Goal: Information Seeking & Learning: Learn about a topic

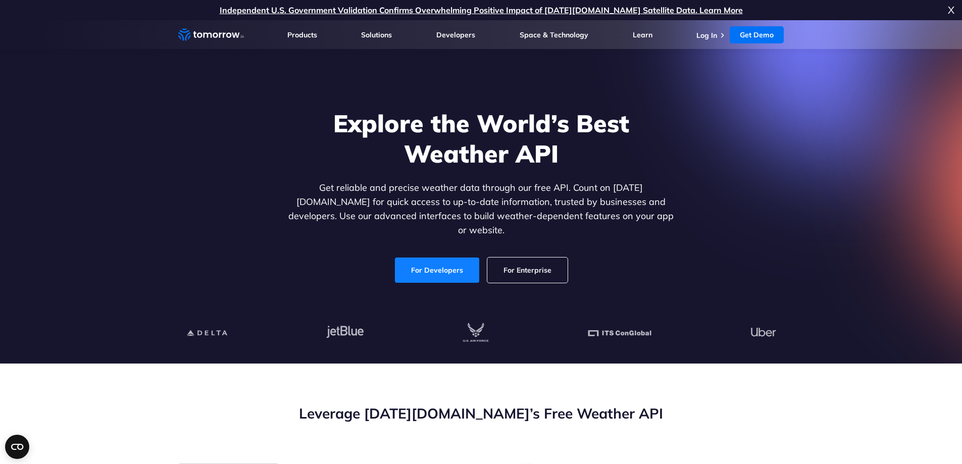
click at [454, 259] on link "For Developers" at bounding box center [437, 270] width 84 height 25
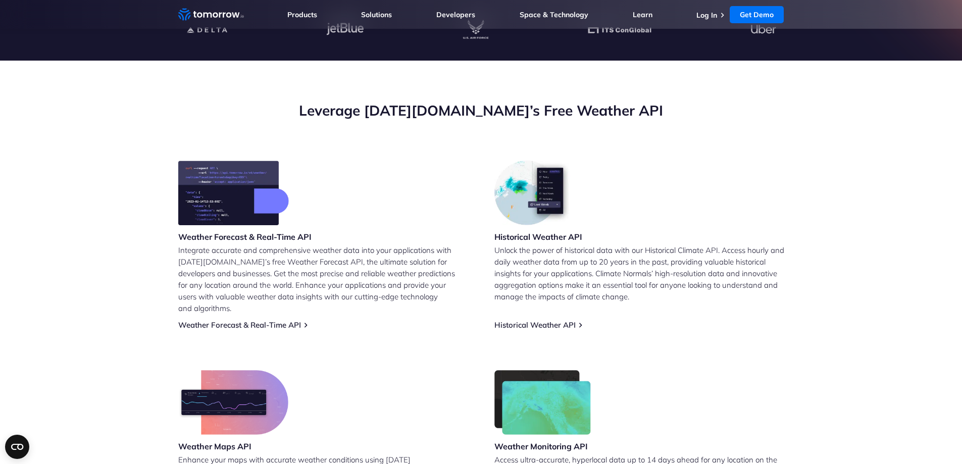
scroll to position [505, 0]
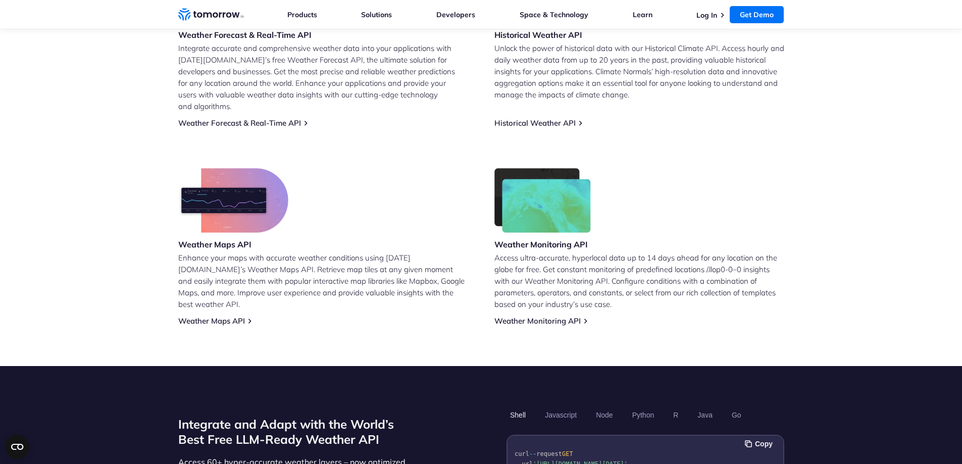
click at [215, 222] on div "Weather Maps API" at bounding box center [233, 210] width 110 height 84
click at [237, 316] on link "Weather Maps API" at bounding box center [211, 321] width 67 height 10
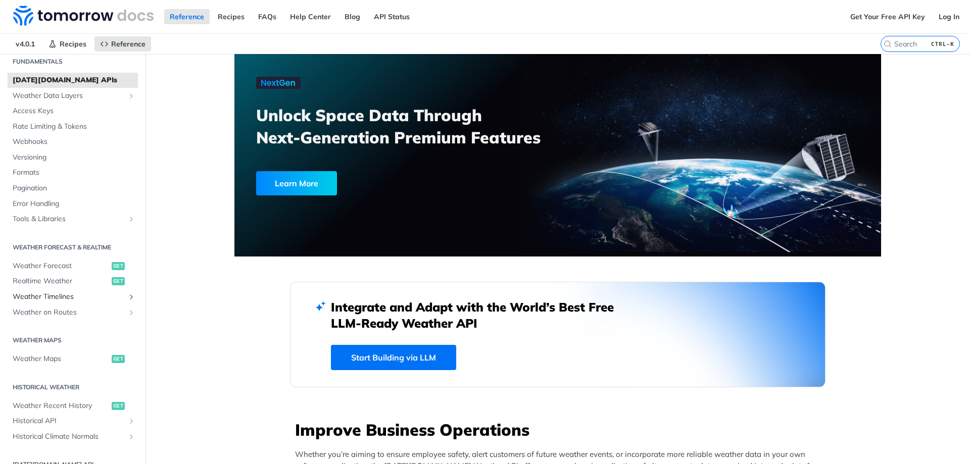
scroll to position [101, 0]
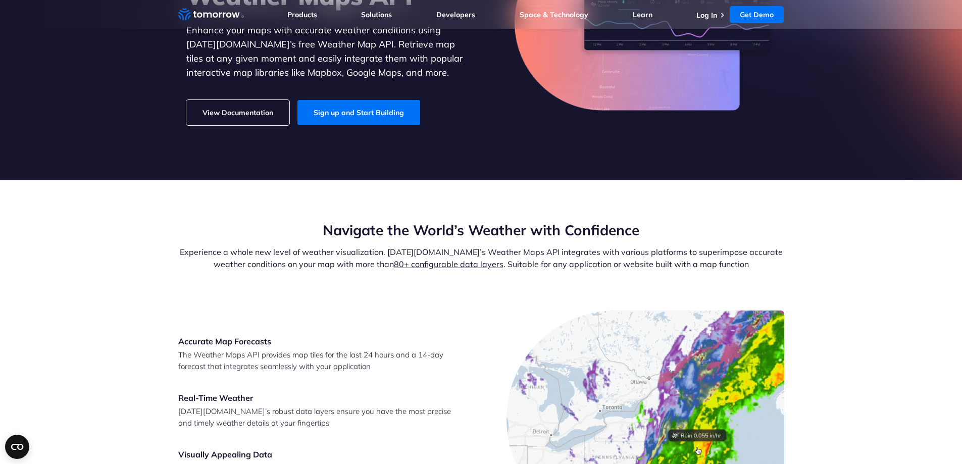
scroll to position [101, 0]
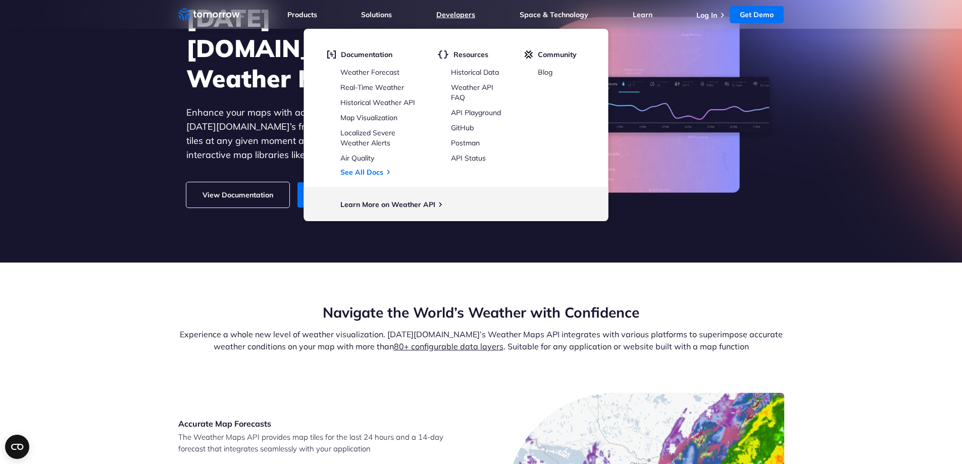
click at [471, 16] on link "Developers" at bounding box center [455, 14] width 39 height 9
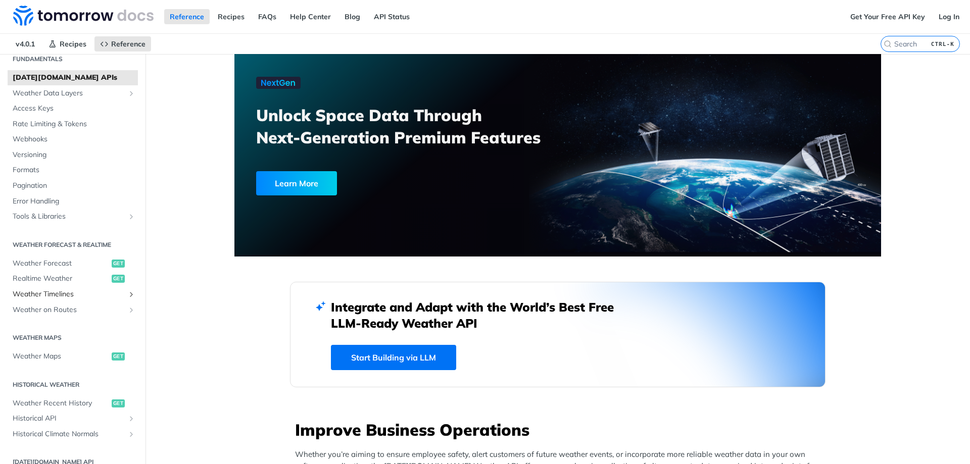
scroll to position [151, 0]
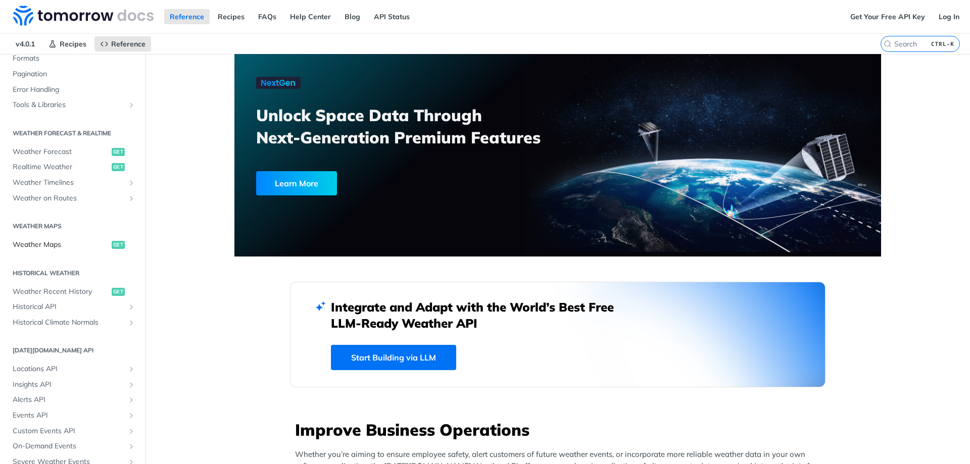
click at [45, 245] on span "Weather Maps" at bounding box center [61, 245] width 96 height 10
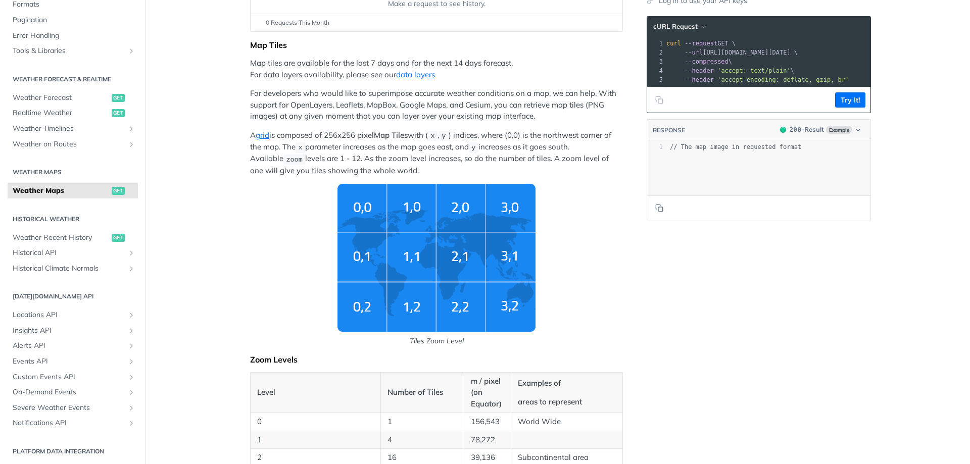
scroll to position [110, 0]
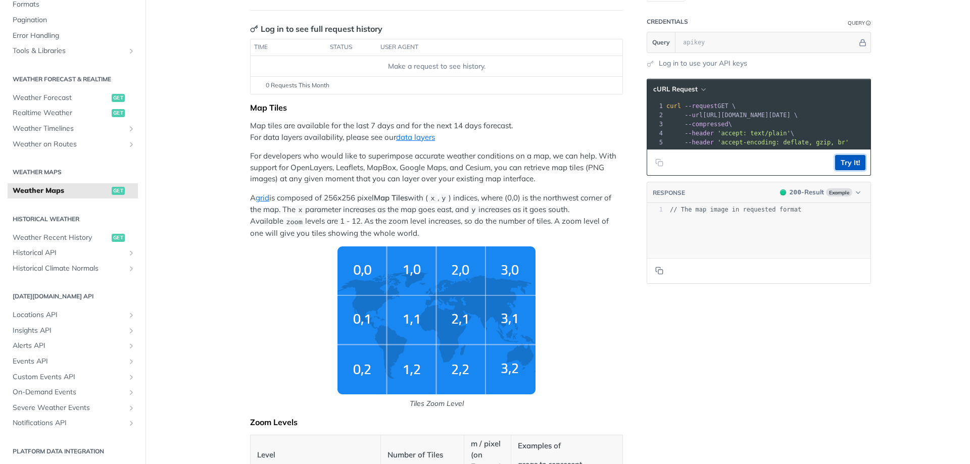
click at [850, 170] on button "Try It!" at bounding box center [850, 162] width 30 height 15
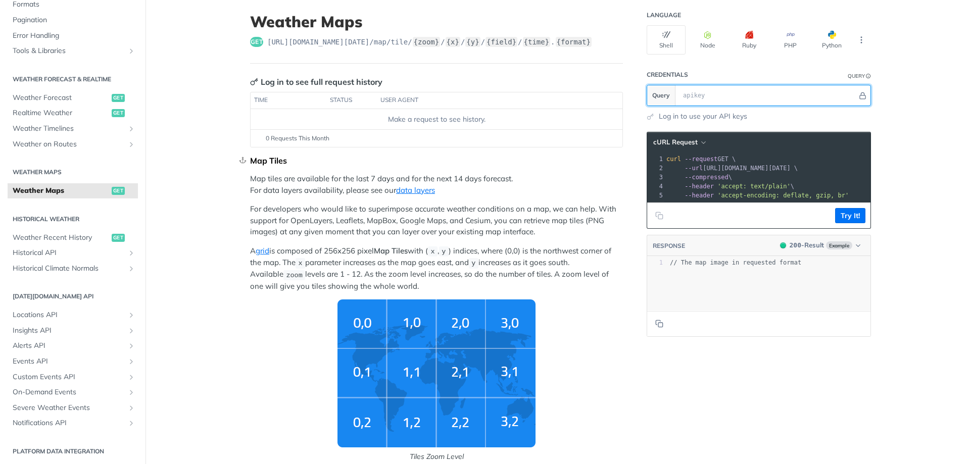
scroll to position [0, 0]
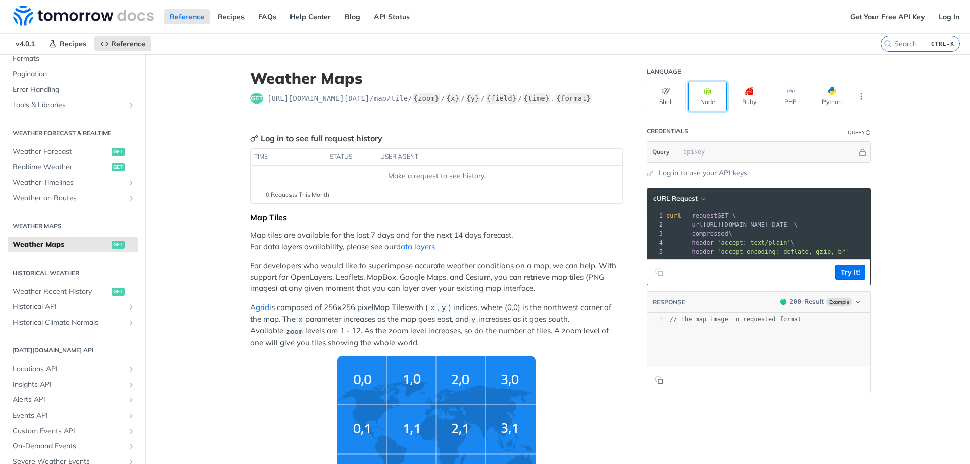
click at [707, 104] on button "Node" at bounding box center [707, 96] width 39 height 29
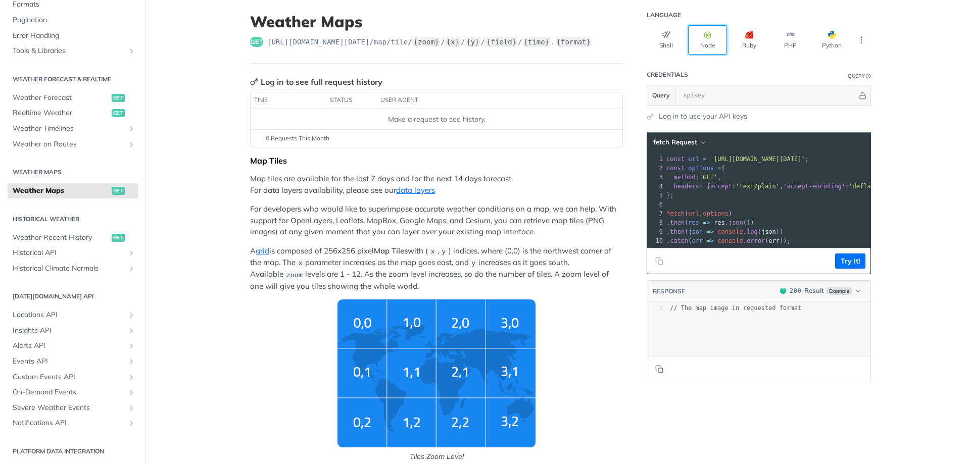
scroll to position [101, 0]
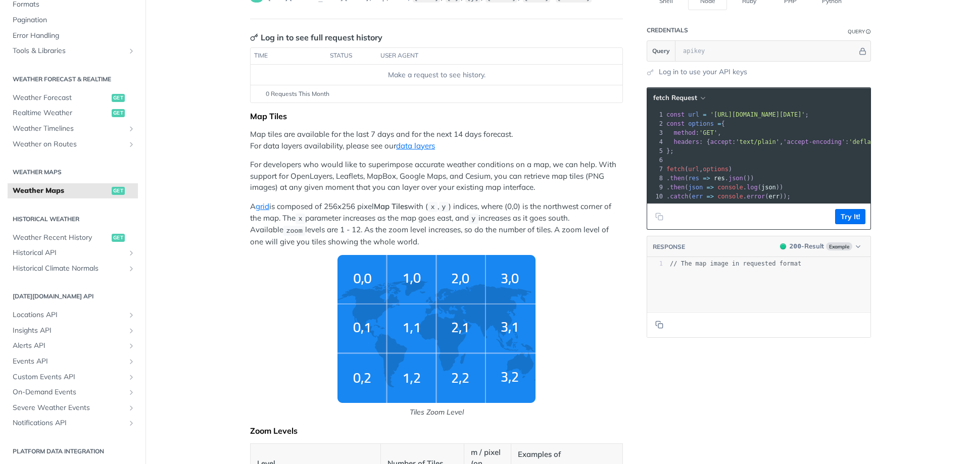
click at [406, 297] on img "Tiles Zoom Level" at bounding box center [436, 329] width 198 height 148
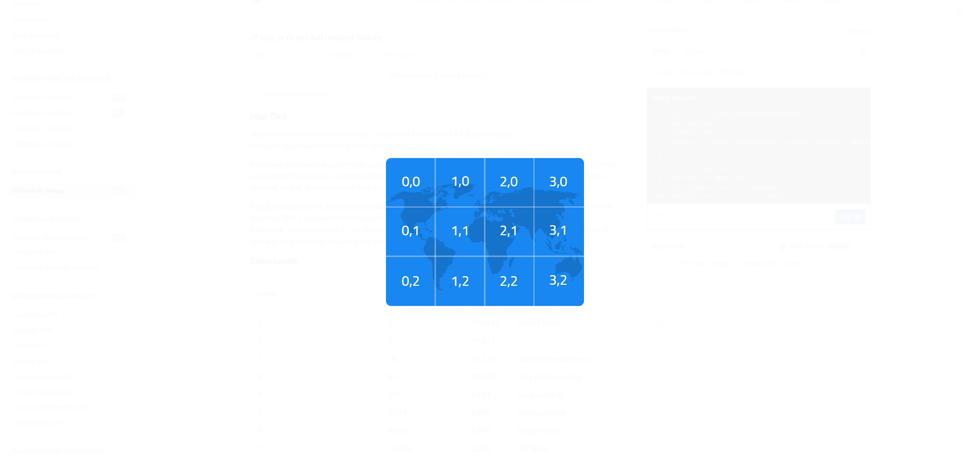
click at [406, 297] on img "Tiles Zoom Level" at bounding box center [485, 232] width 198 height 148
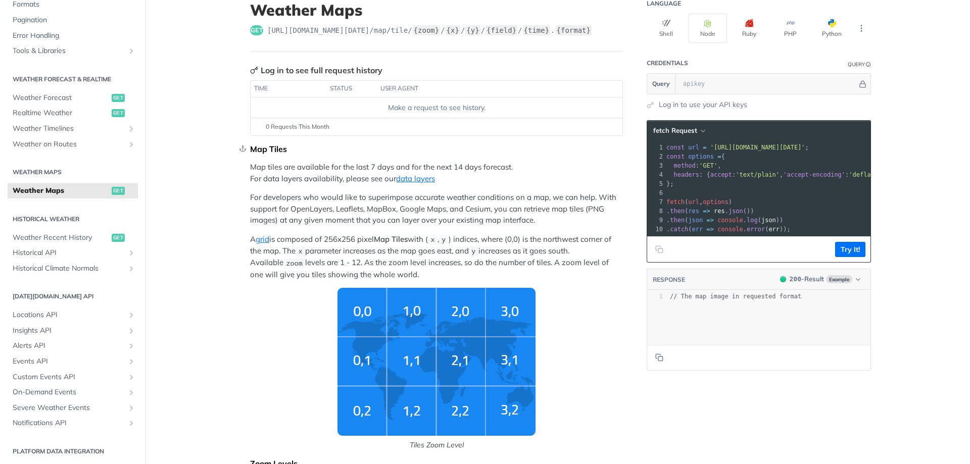
scroll to position [50, 0]
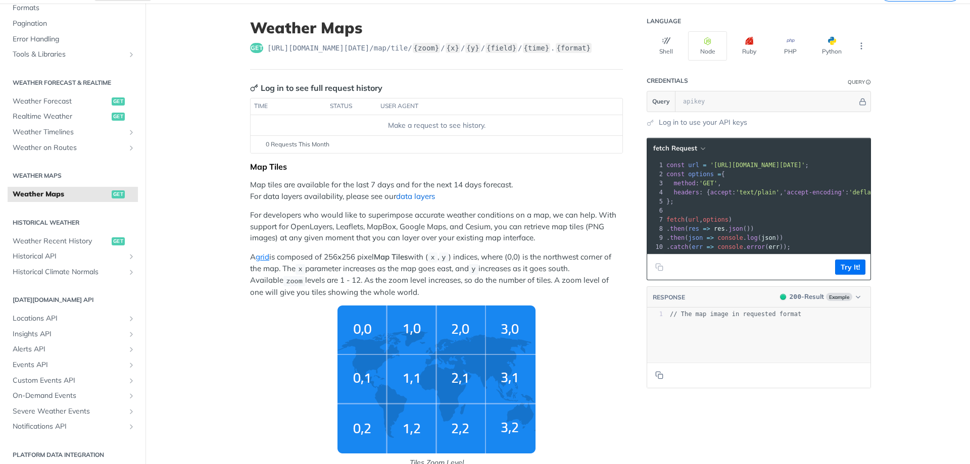
click at [426, 199] on link "data layers" at bounding box center [415, 196] width 39 height 10
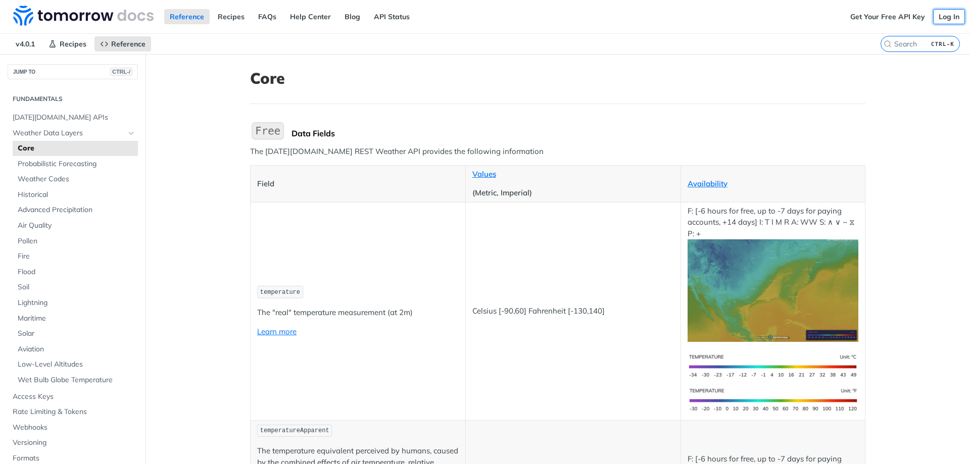
click at [945, 16] on link "Log In" at bounding box center [949, 16] width 32 height 15
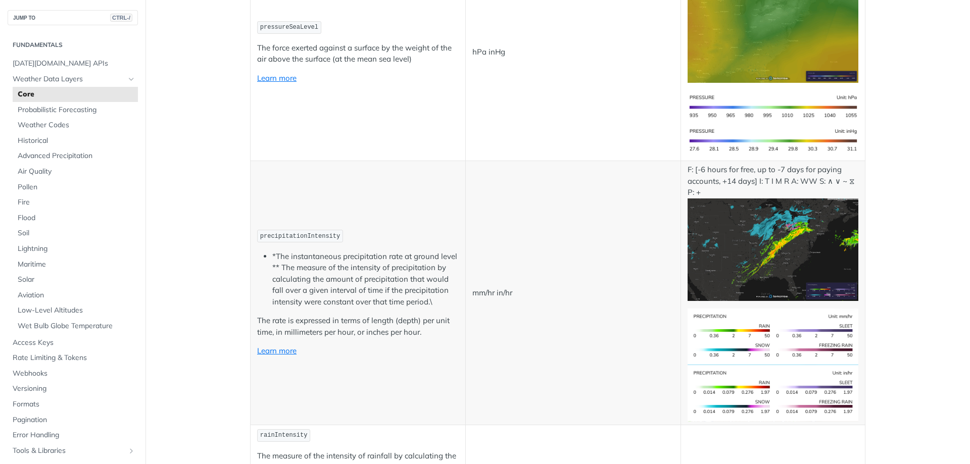
scroll to position [1767, 0]
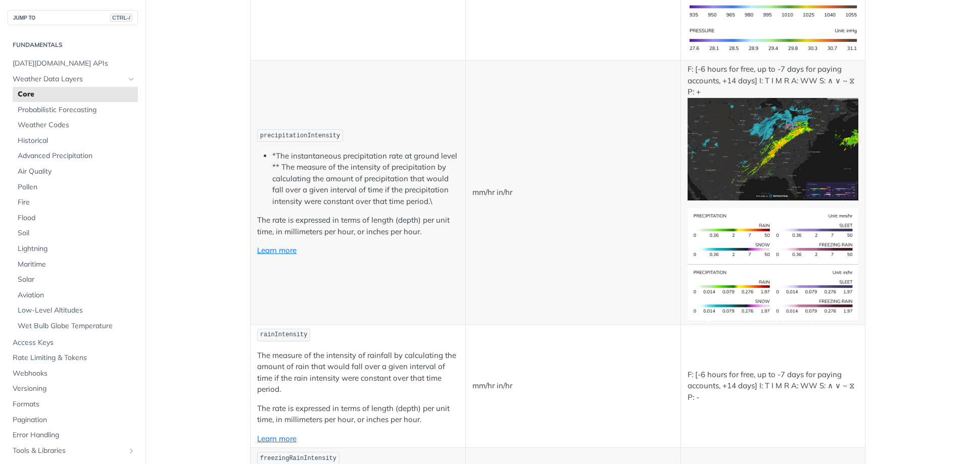
click at [757, 232] on img "Expand image" at bounding box center [772, 236] width 171 height 57
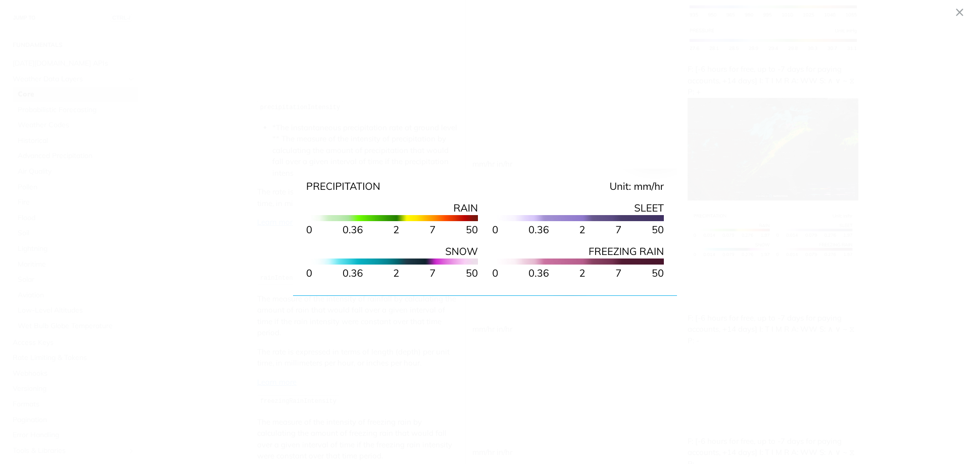
click at [732, 331] on span "Collapse image" at bounding box center [485, 232] width 970 height 464
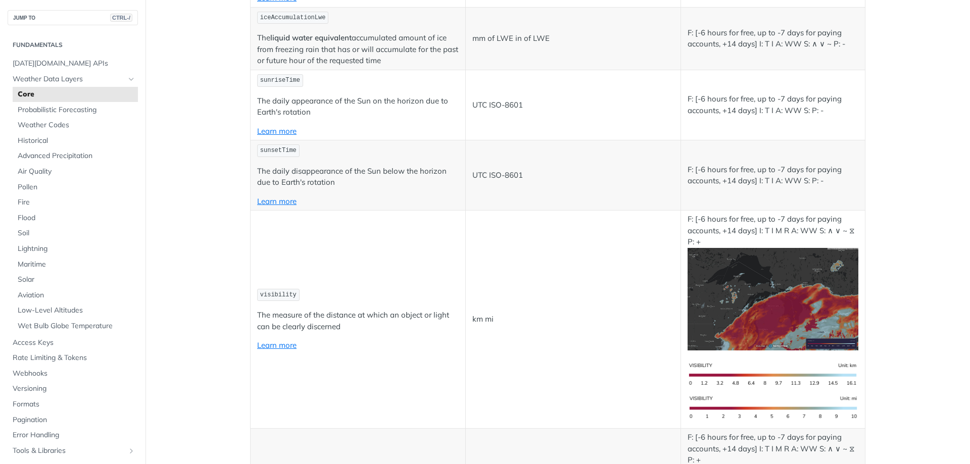
scroll to position [3434, 0]
